Goal: Information Seeking & Learning: Check status

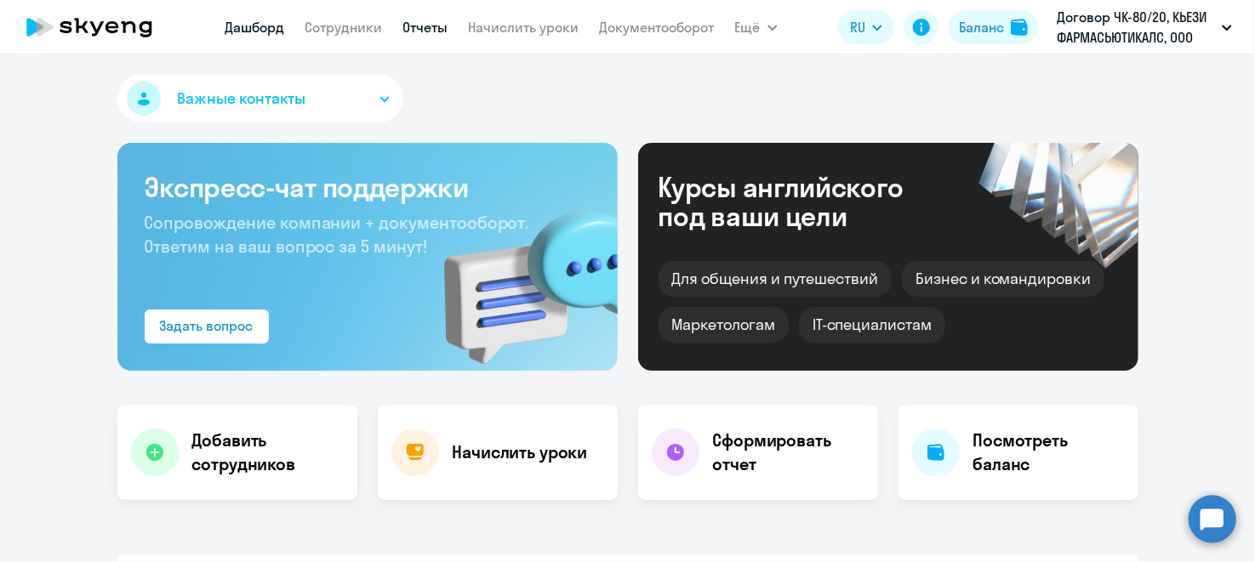
click at [430, 31] on link "Отчеты" at bounding box center [425, 27] width 45 height 17
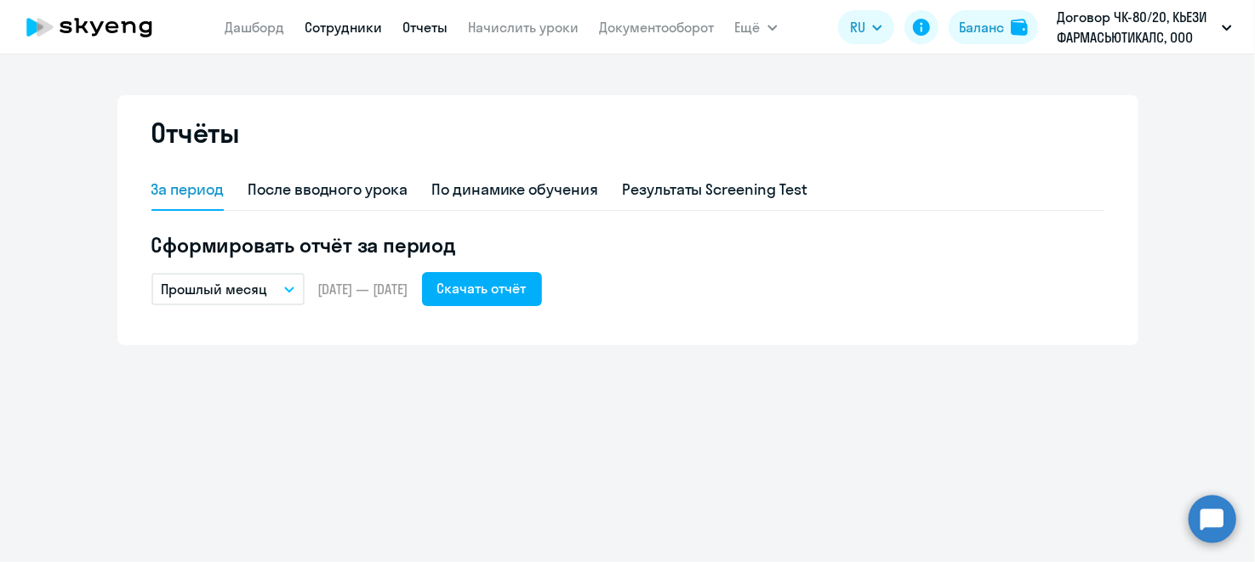
click at [343, 25] on link "Сотрудники" at bounding box center [343, 27] width 77 height 17
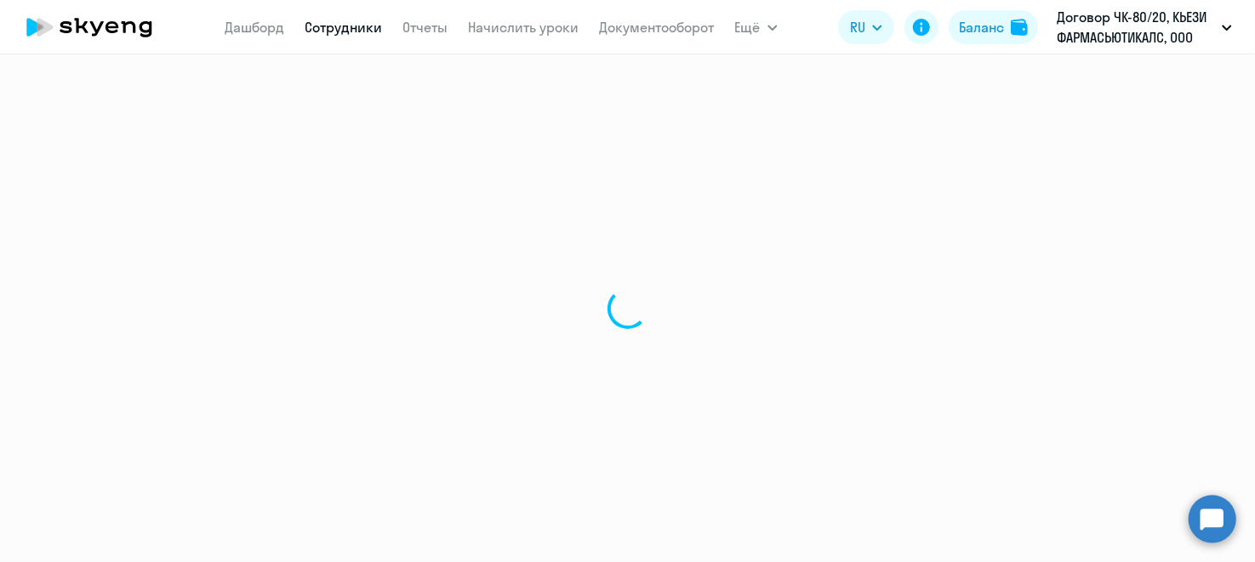
select select "30"
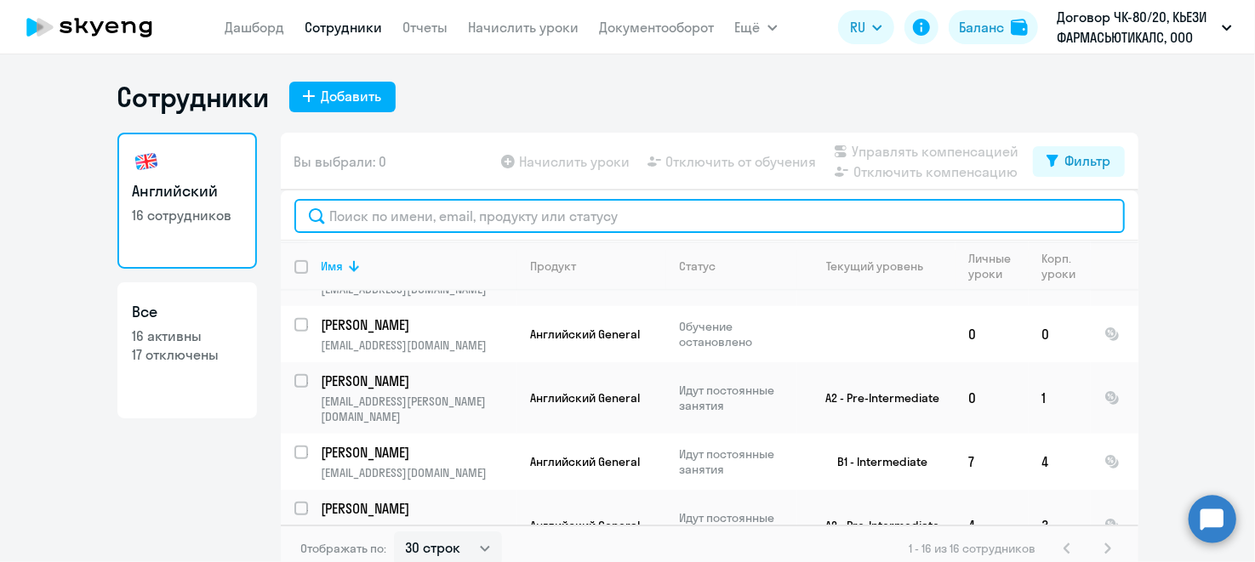
click at [377, 227] on input "text" at bounding box center [709, 216] width 830 height 34
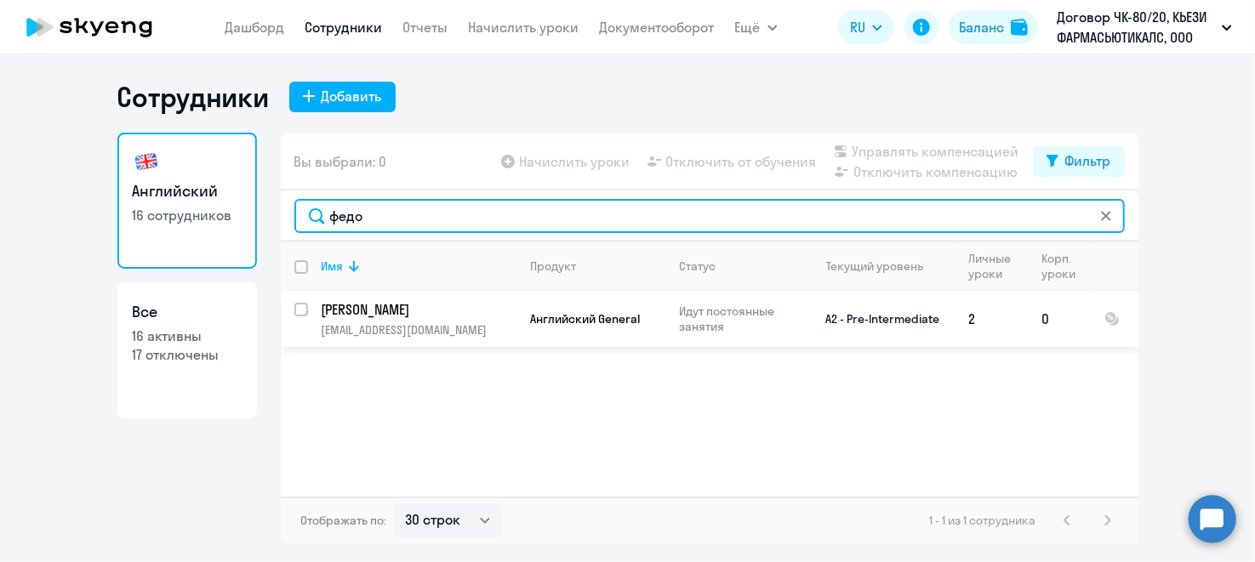
type input "федо"
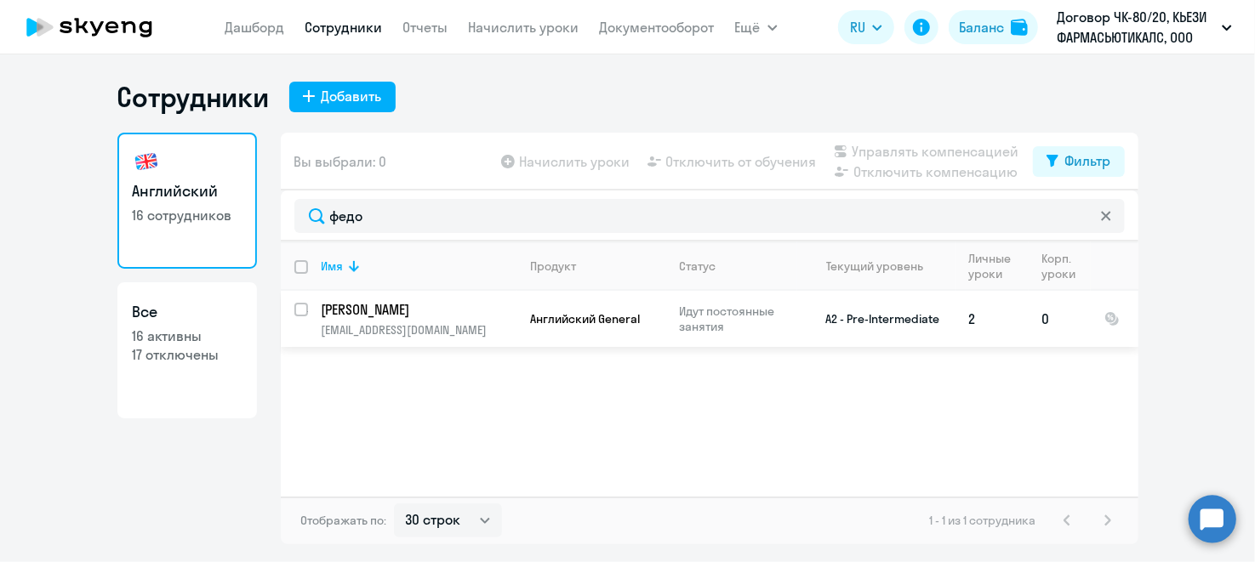
click at [374, 311] on p "[PERSON_NAME]" at bounding box center [418, 309] width 192 height 19
select select "english"
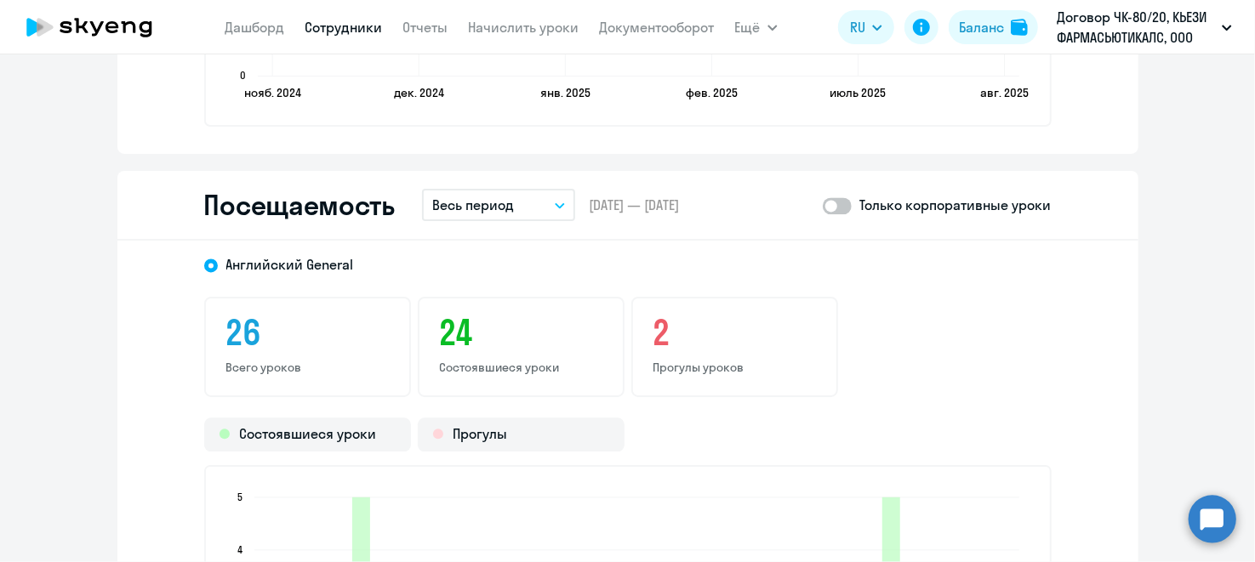
scroll to position [2126, 0]
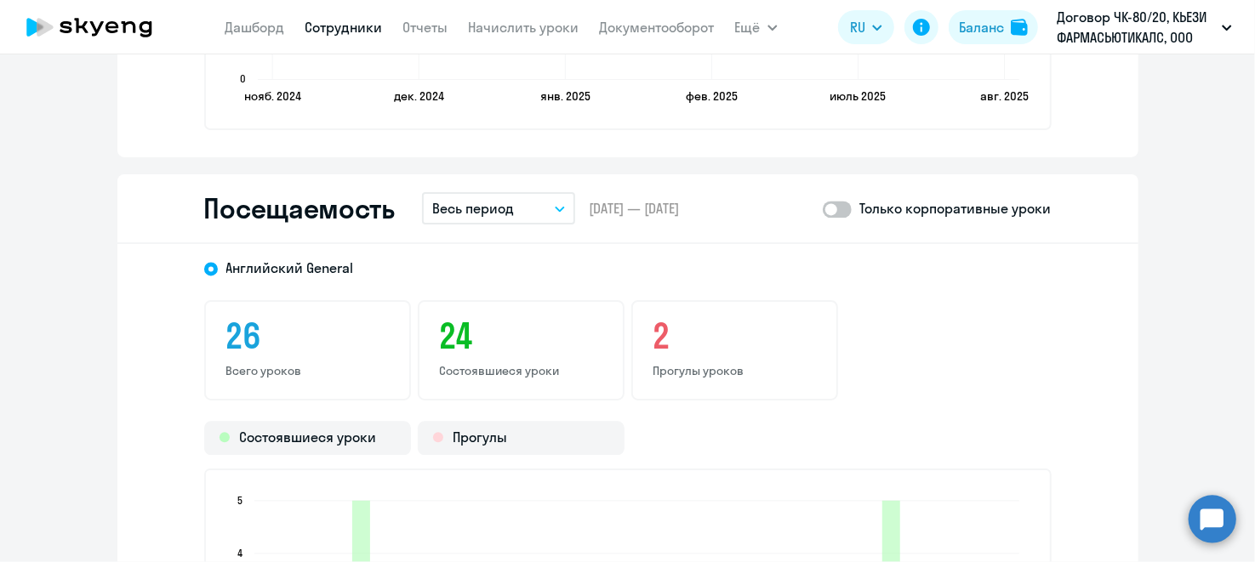
click at [841, 206] on span at bounding box center [837, 209] width 29 height 17
click at [823, 208] on input "checkbox" at bounding box center [822, 208] width 1 height 1
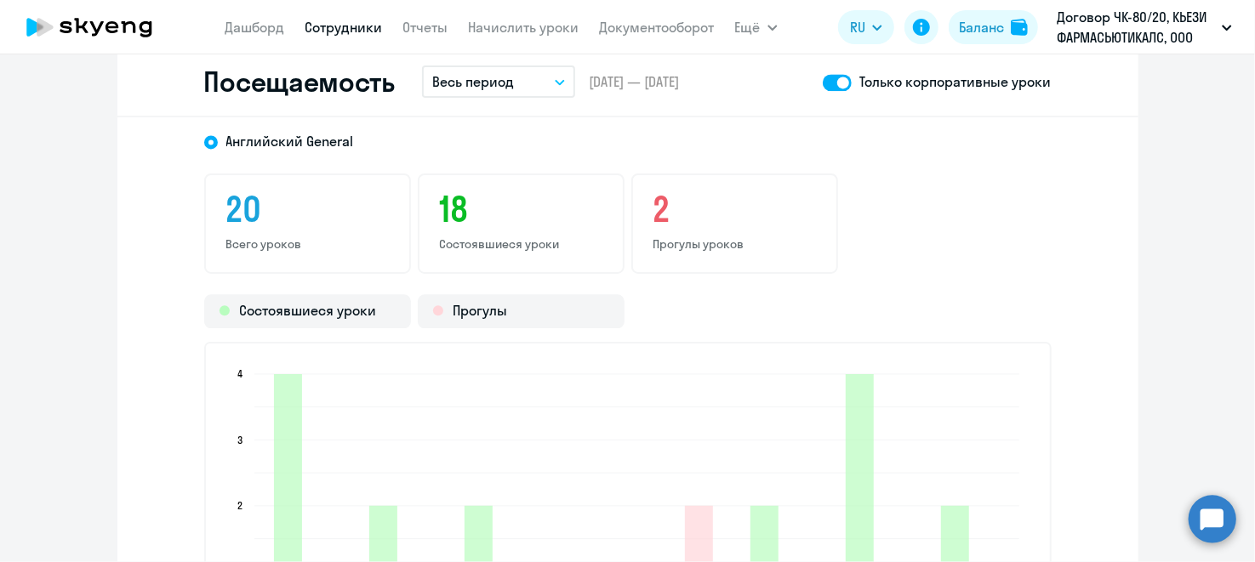
scroll to position [2211, 0]
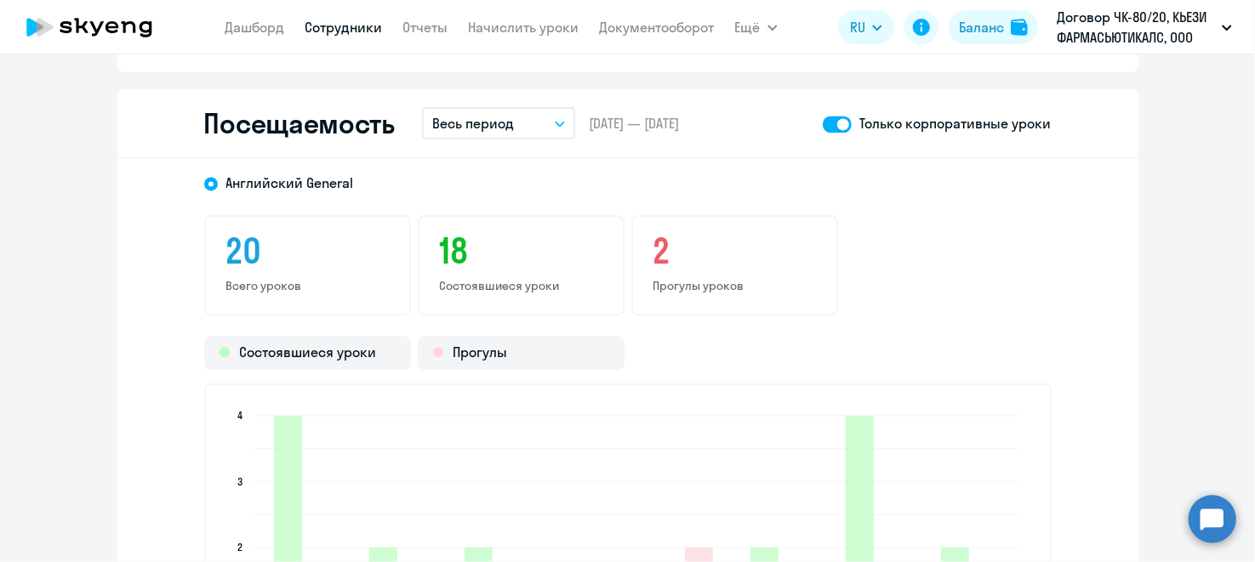
click at [560, 122] on button "Весь период" at bounding box center [498, 123] width 153 height 32
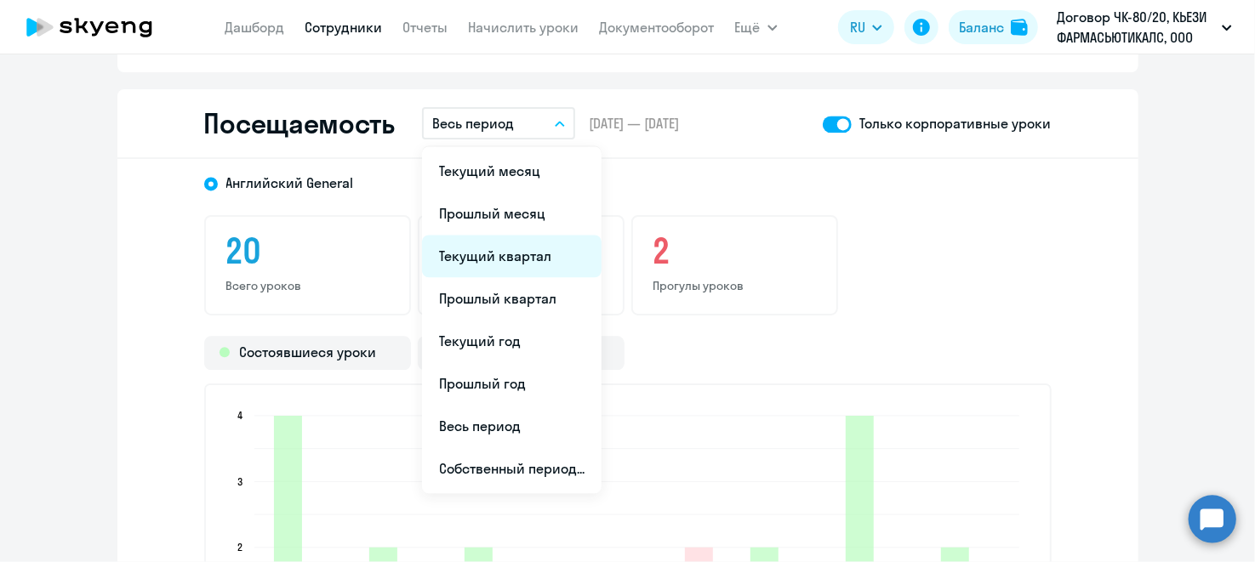
click at [522, 260] on li "Текущий квартал" at bounding box center [512, 256] width 180 height 43
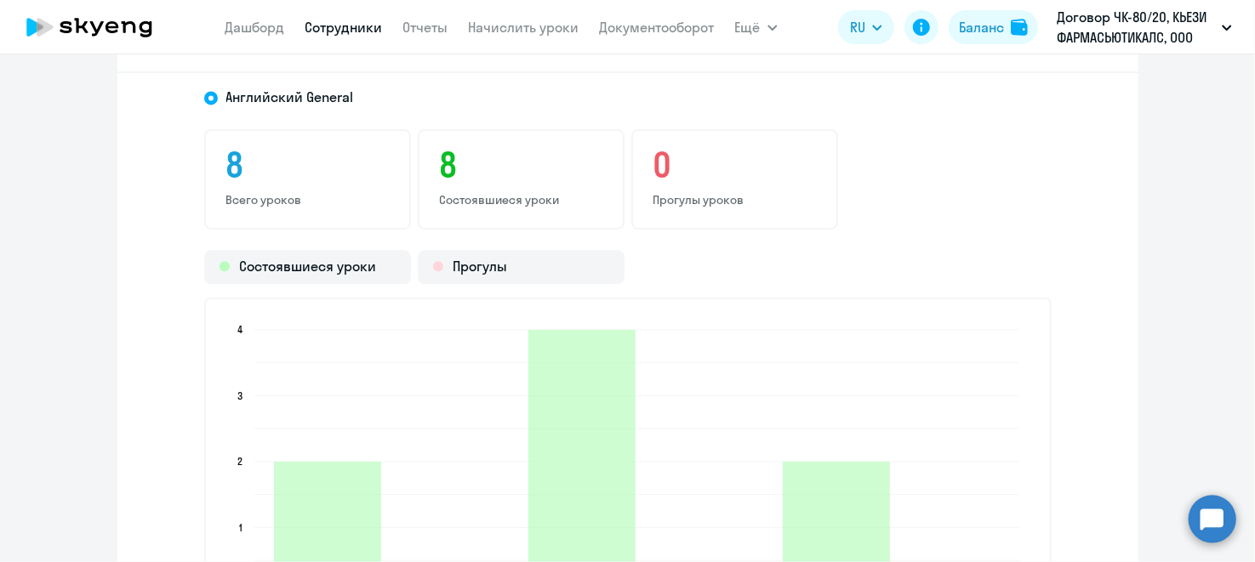
scroll to position [2042, 0]
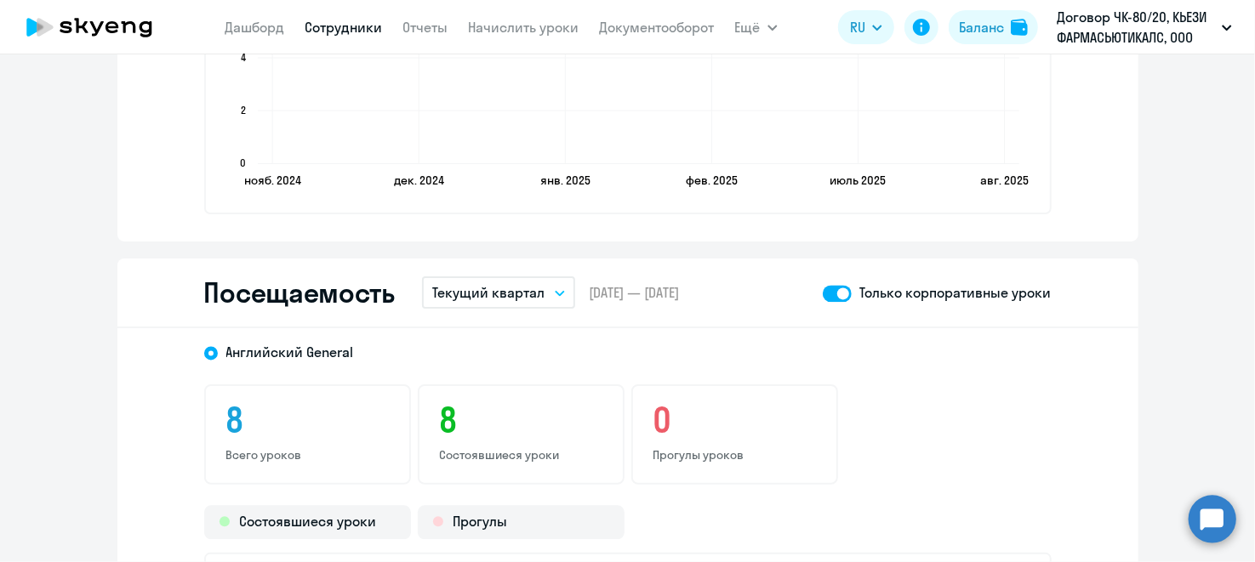
click at [826, 291] on span at bounding box center [837, 293] width 29 height 17
click at [823, 293] on input "checkbox" at bounding box center [822, 293] width 1 height 1
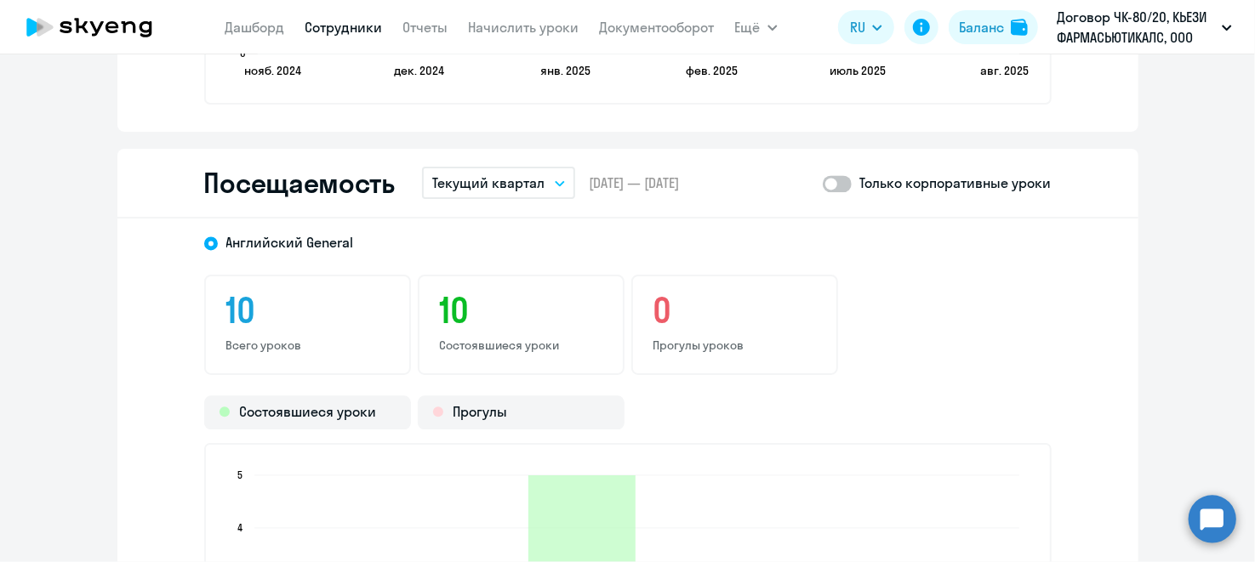
scroll to position [2126, 0]
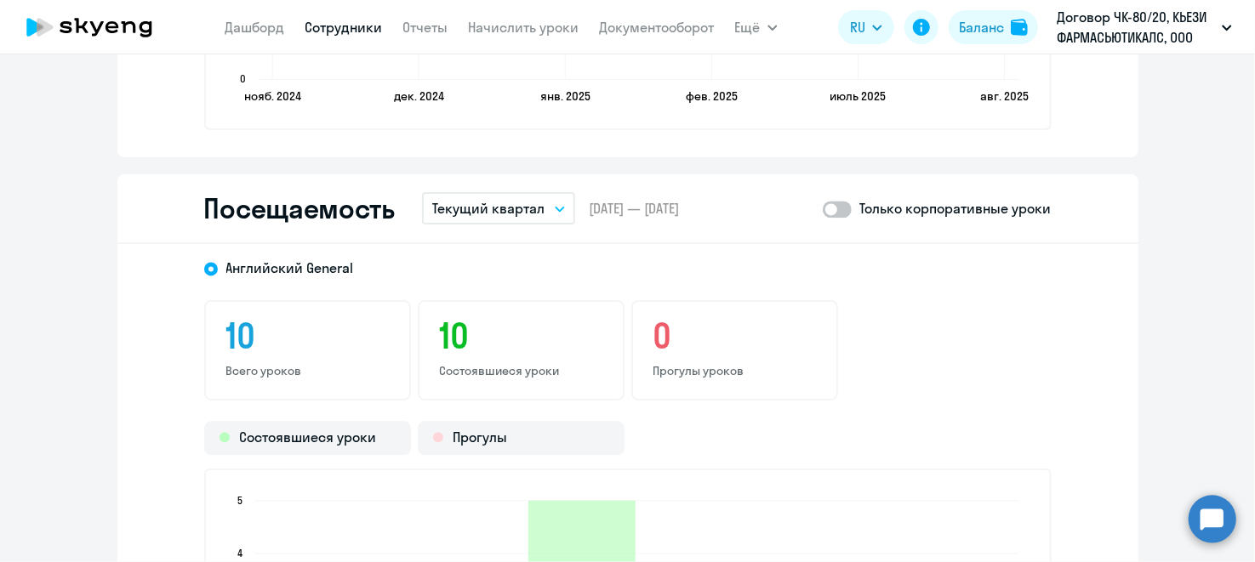
click at [557, 207] on icon "button" at bounding box center [560, 209] width 9 height 4
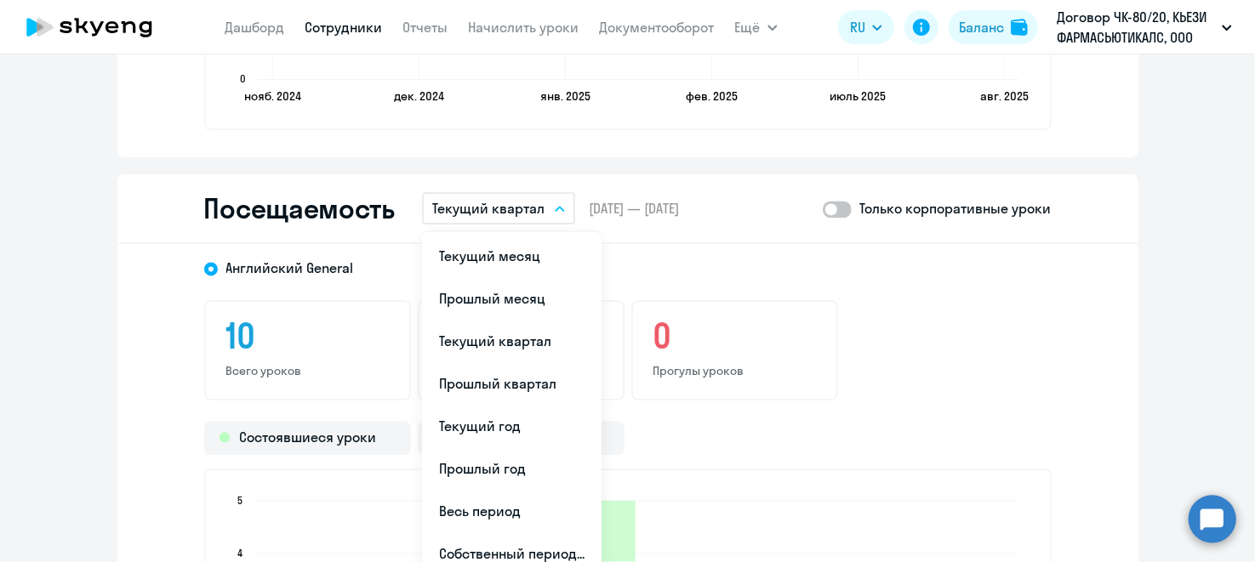
click at [712, 249] on div "Английский General" at bounding box center [613, 263] width 878 height 31
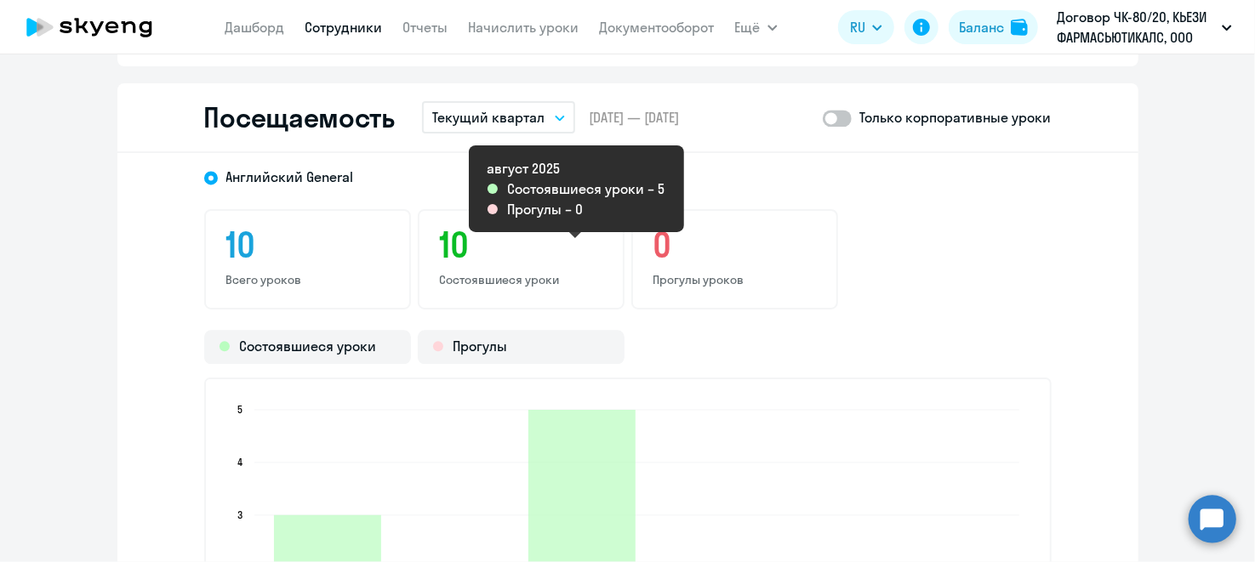
scroll to position [2042, 0]
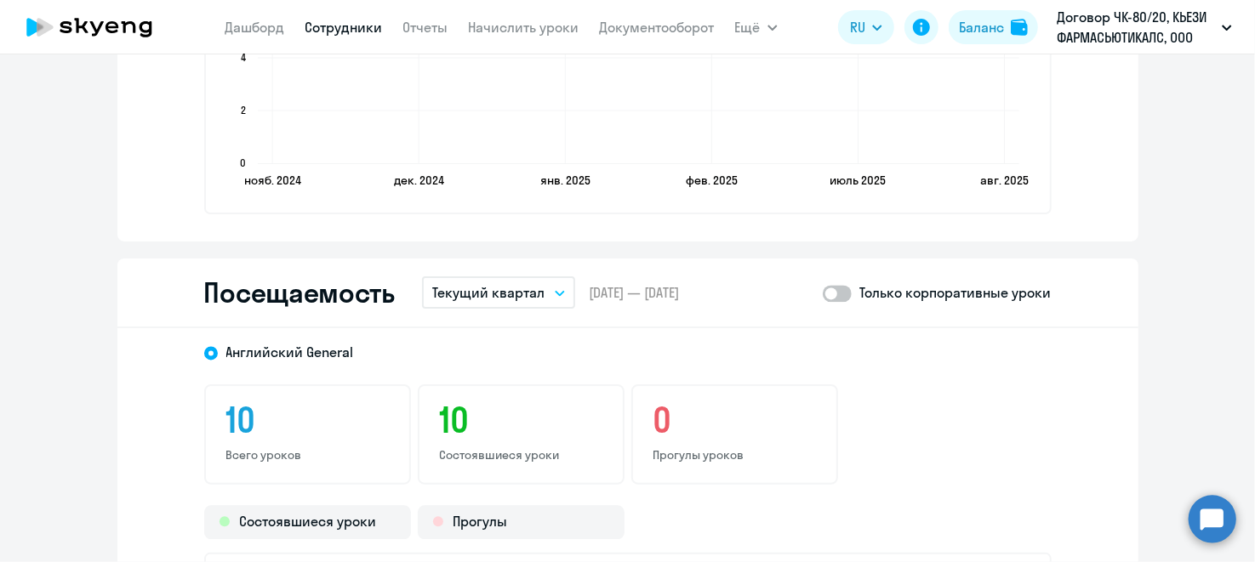
click at [842, 285] on span at bounding box center [837, 293] width 29 height 17
click at [823, 293] on input "checkbox" at bounding box center [822, 293] width 1 height 1
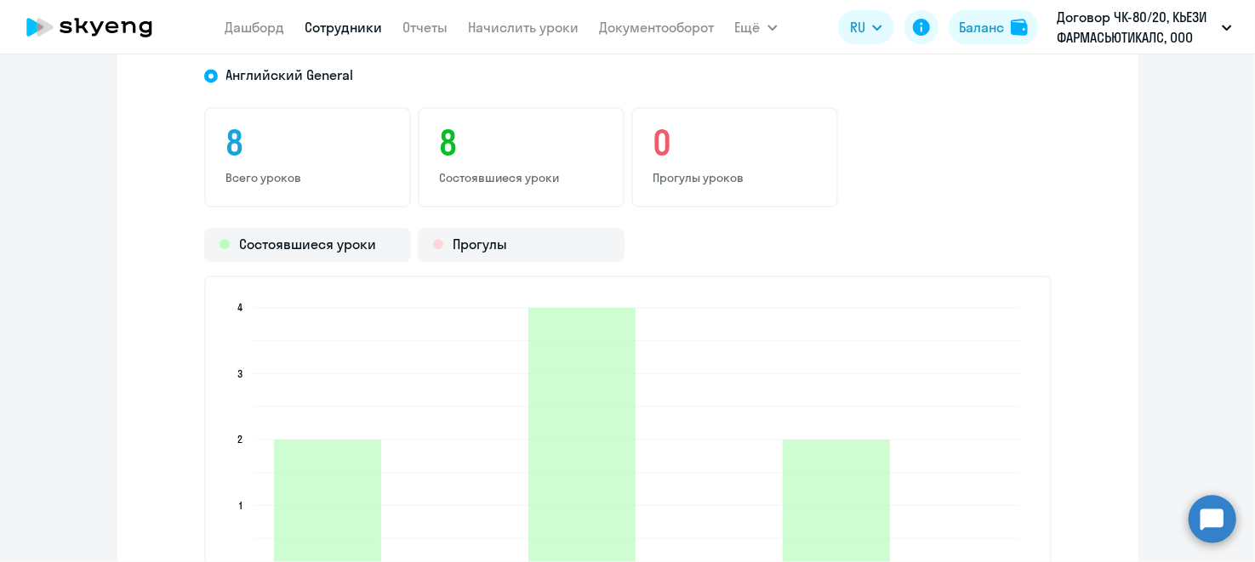
scroll to position [2126, 0]
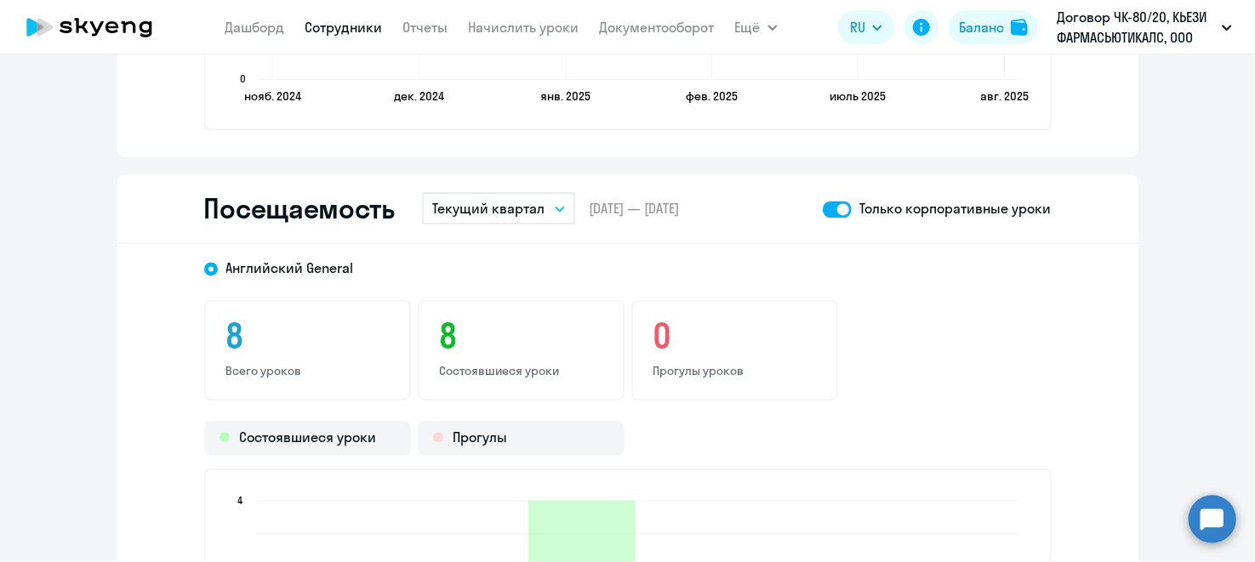
click at [824, 207] on span at bounding box center [837, 209] width 29 height 17
click at [823, 208] on input "checkbox" at bounding box center [822, 208] width 1 height 1
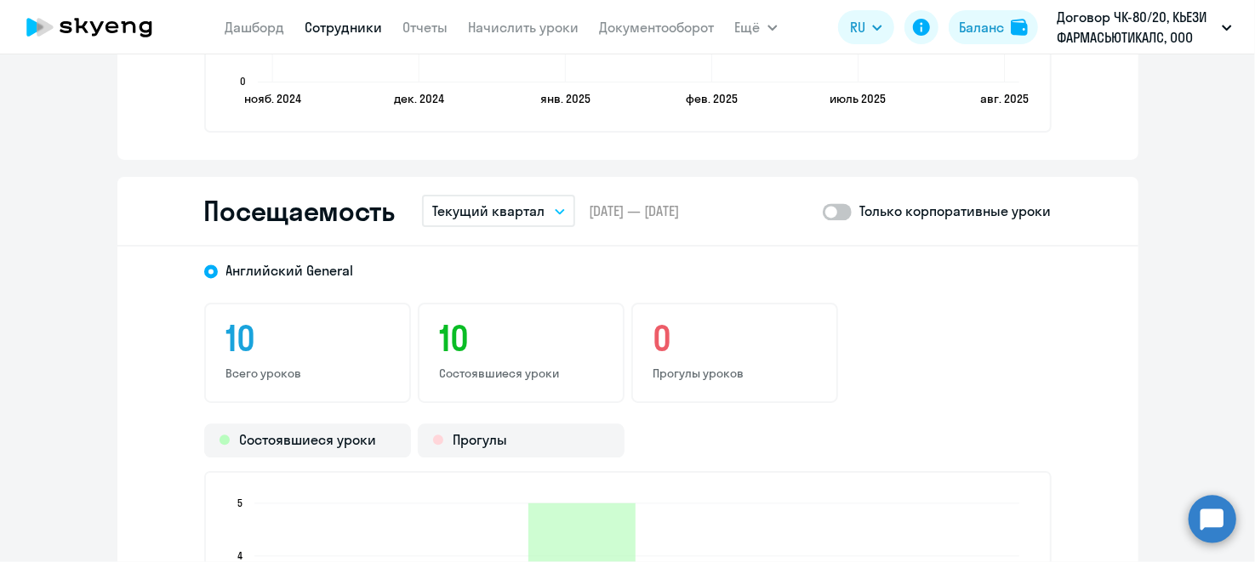
scroll to position [2042, 0]
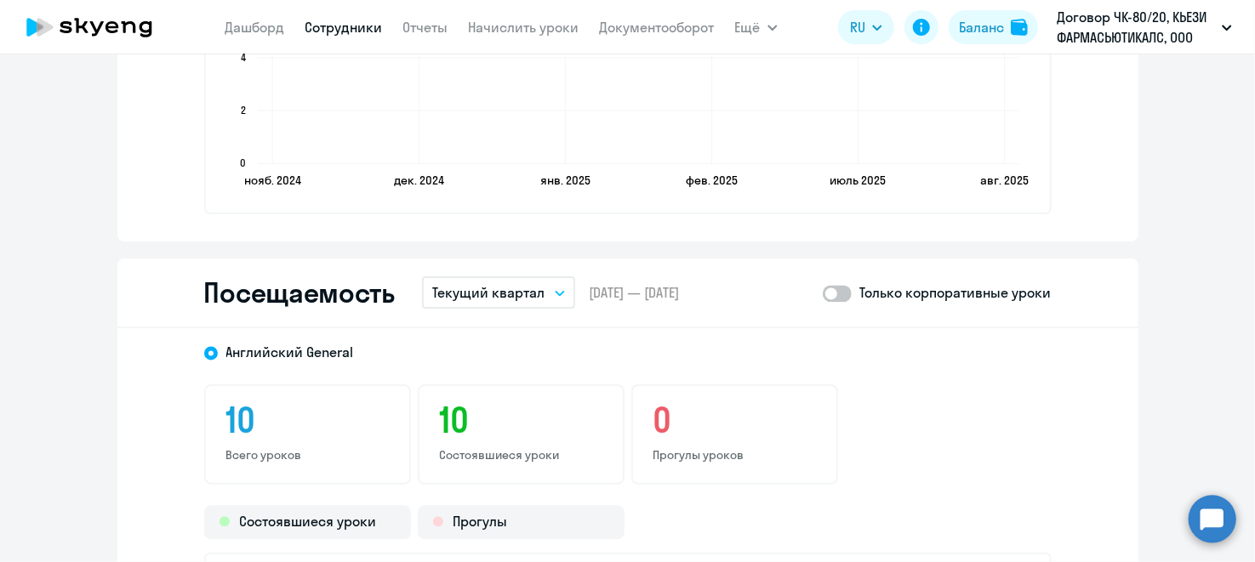
click at [843, 292] on span at bounding box center [837, 293] width 29 height 17
click at [823, 293] on input "checkbox" at bounding box center [822, 293] width 1 height 1
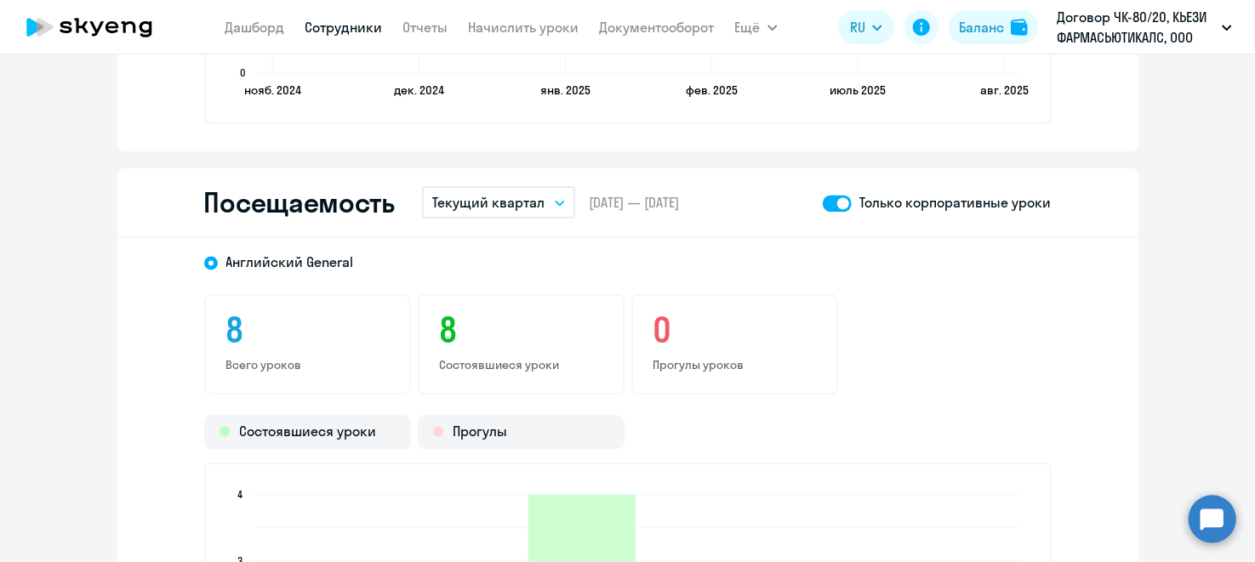
scroll to position [2126, 0]
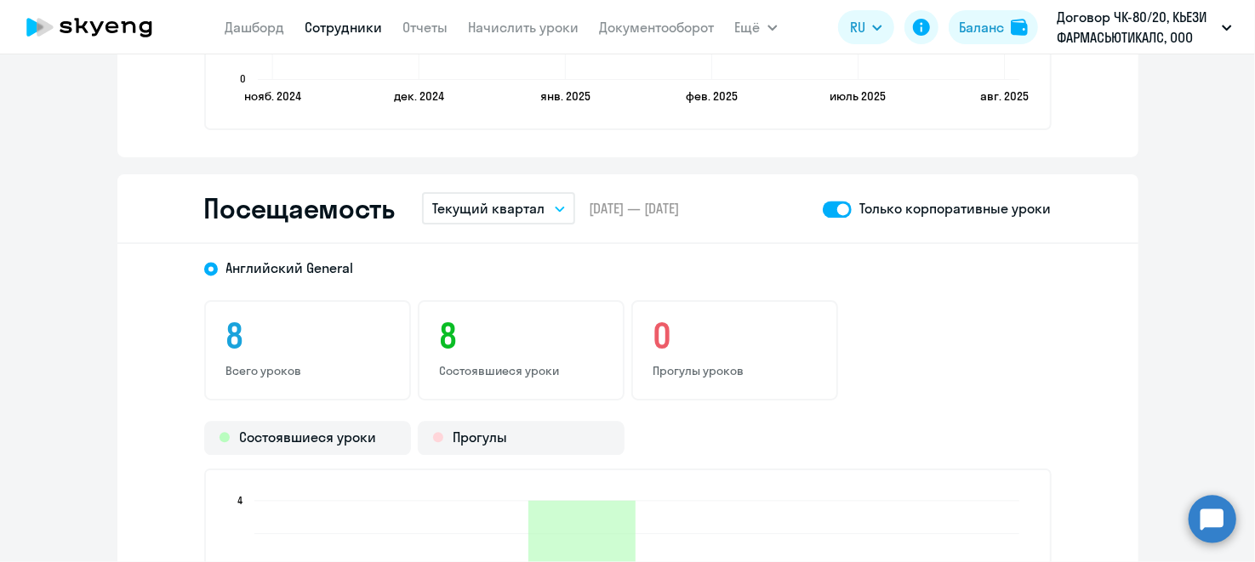
click at [823, 201] on span at bounding box center [837, 209] width 29 height 17
click at [822, 208] on input "checkbox" at bounding box center [822, 208] width 1 height 1
click at [841, 204] on span at bounding box center [837, 209] width 29 height 17
click at [823, 208] on input "checkbox" at bounding box center [822, 208] width 1 height 1
click at [823, 207] on span at bounding box center [837, 209] width 29 height 17
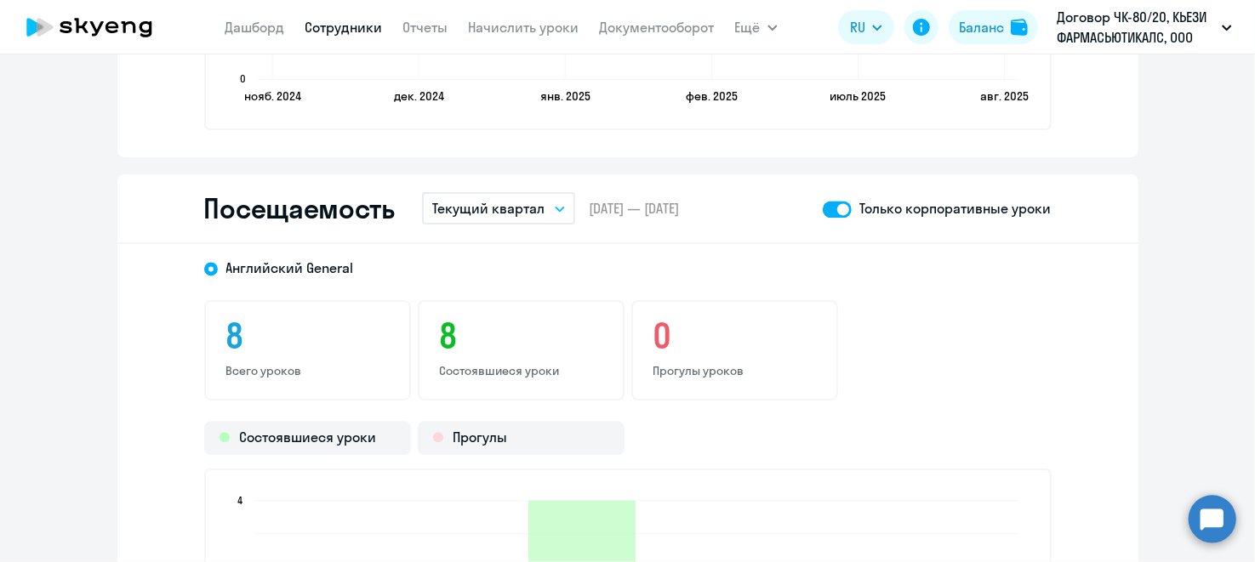
click at [822, 208] on input "checkbox" at bounding box center [822, 208] width 1 height 1
checkbox input "false"
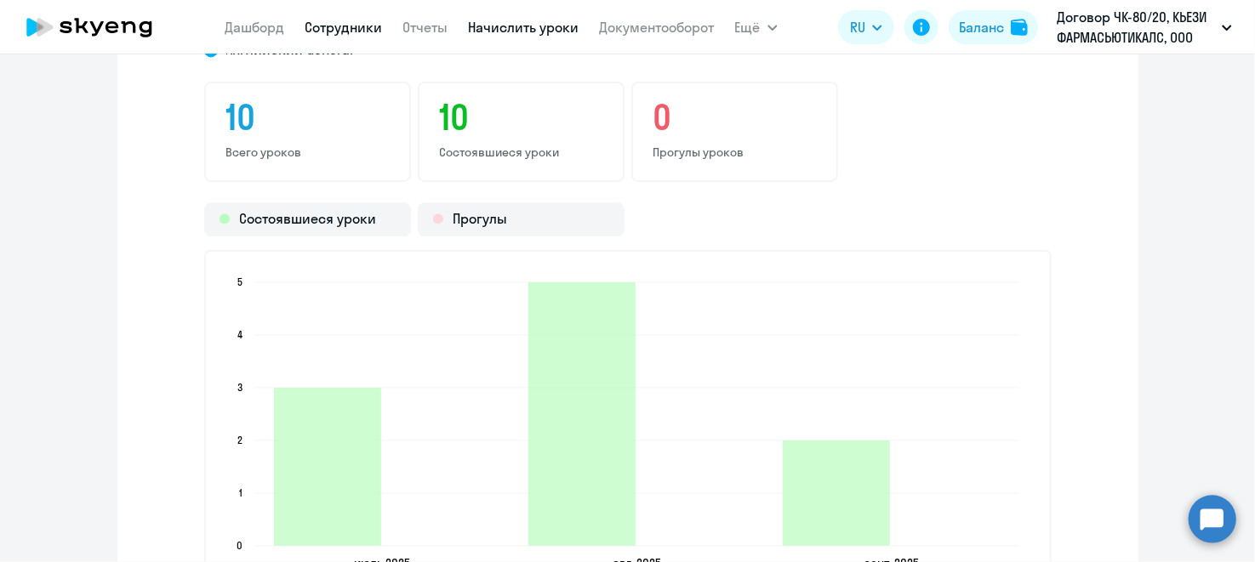
scroll to position [2297, 0]
